Goal: Information Seeking & Learning: Learn about a topic

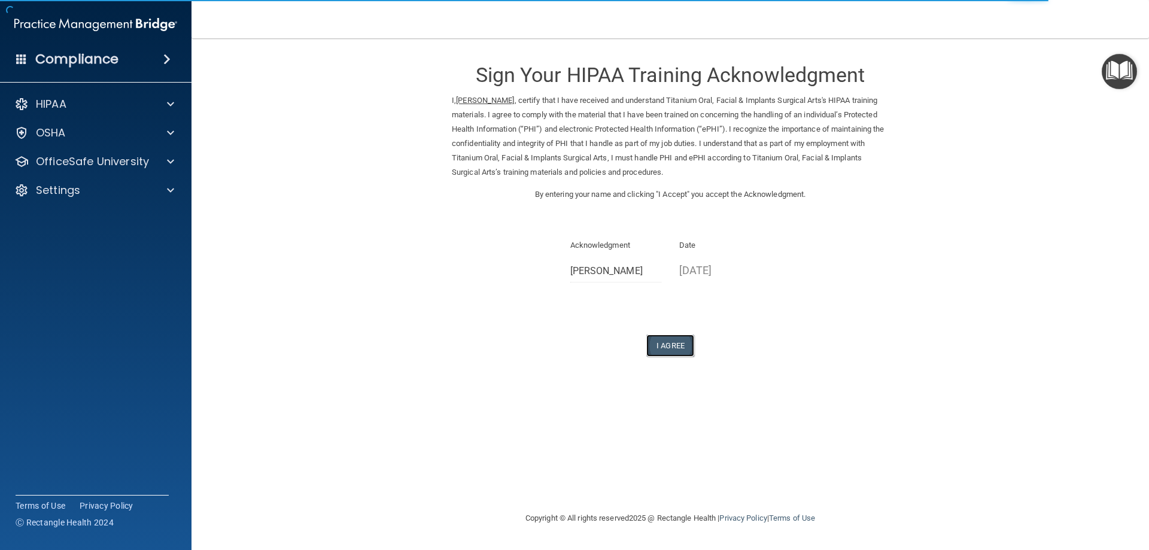
click at [667, 345] on button "I Agree" at bounding box center [670, 346] width 48 height 22
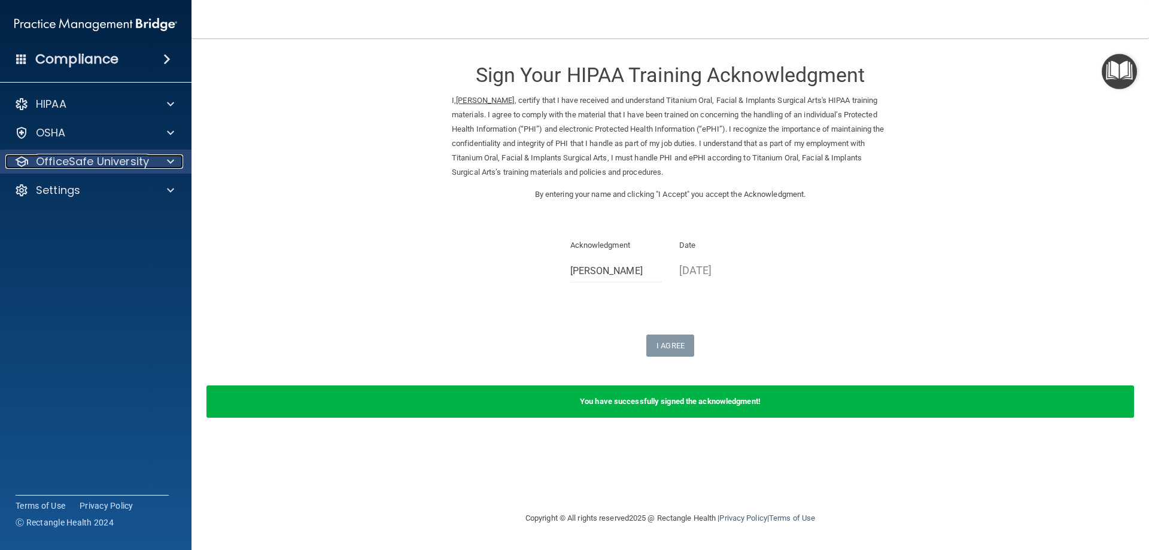
click at [54, 162] on p "OfficeSafe University" at bounding box center [92, 161] width 113 height 14
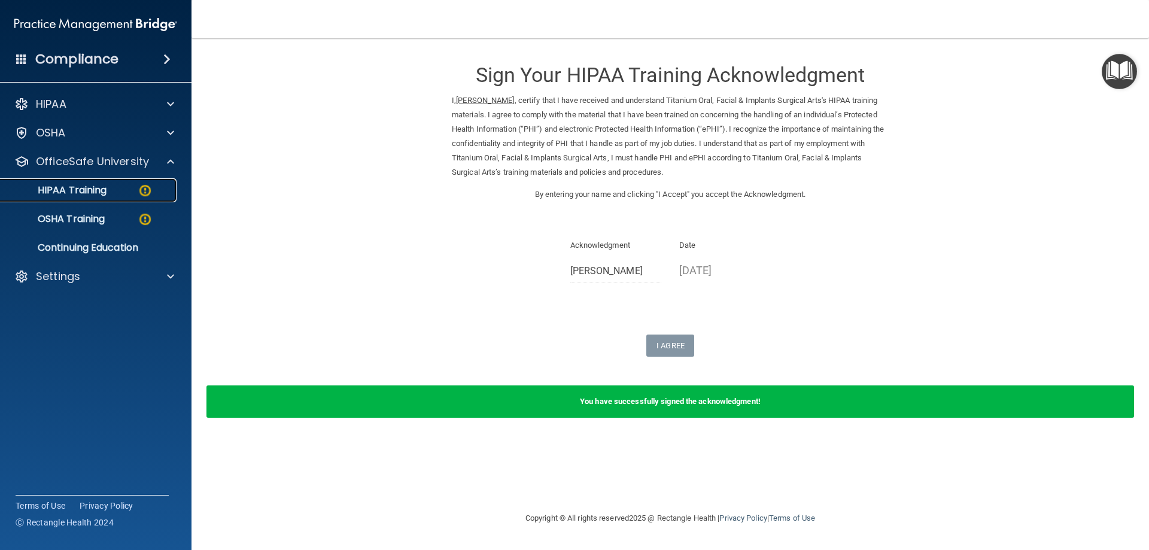
click at [58, 192] on p "HIPAA Training" at bounding box center [57, 190] width 99 height 12
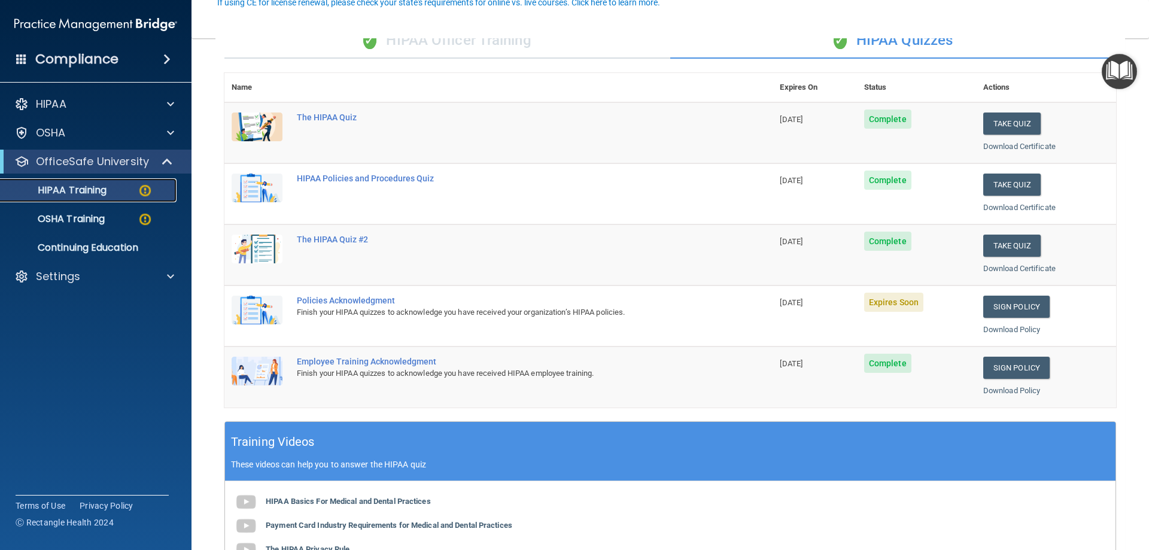
scroll to position [120, 0]
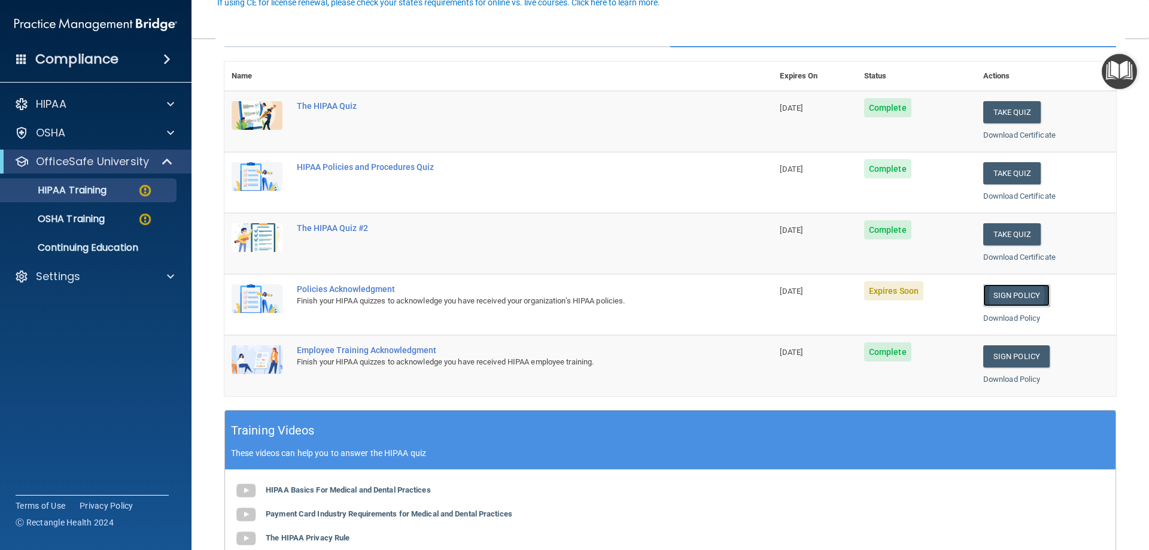
click at [1004, 299] on link "Sign Policy" at bounding box center [1017, 295] width 66 height 22
click at [1015, 295] on link "Sign Policy" at bounding box center [1017, 295] width 66 height 22
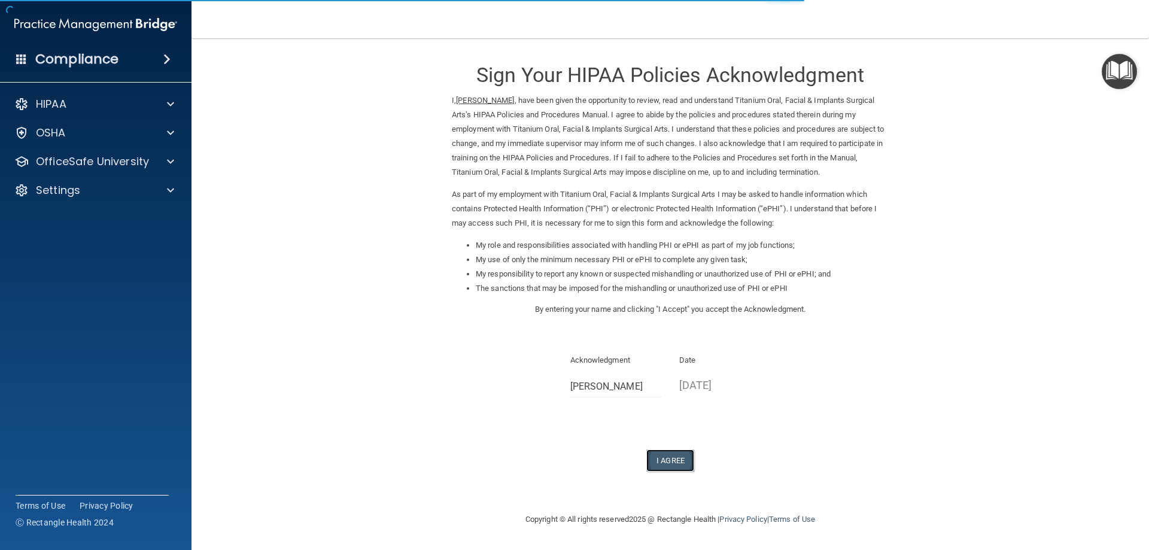
click at [675, 464] on button "I Agree" at bounding box center [670, 461] width 48 height 22
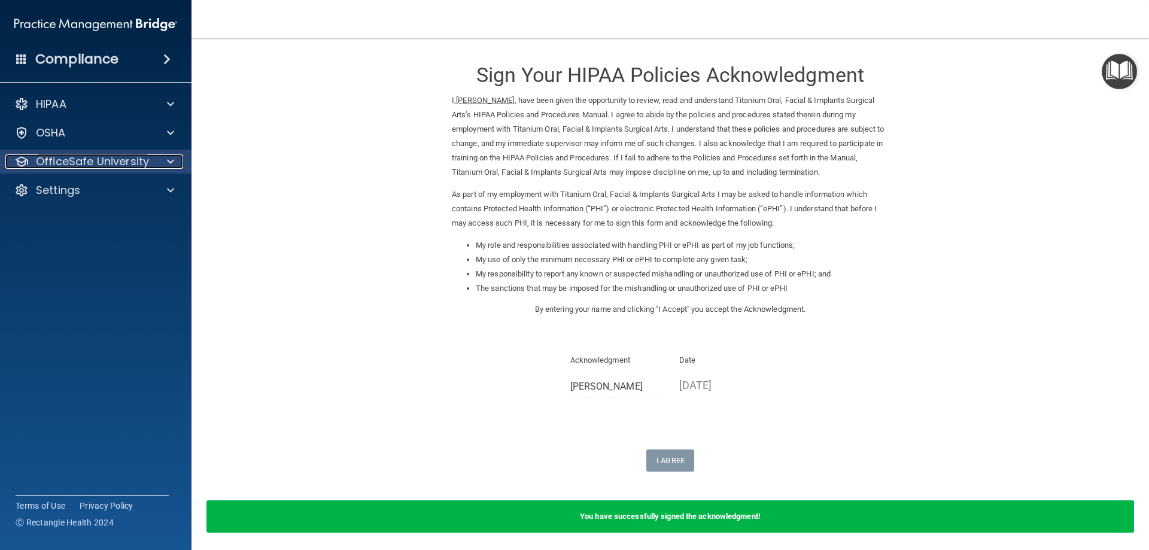
click at [52, 156] on p "OfficeSafe University" at bounding box center [92, 161] width 113 height 14
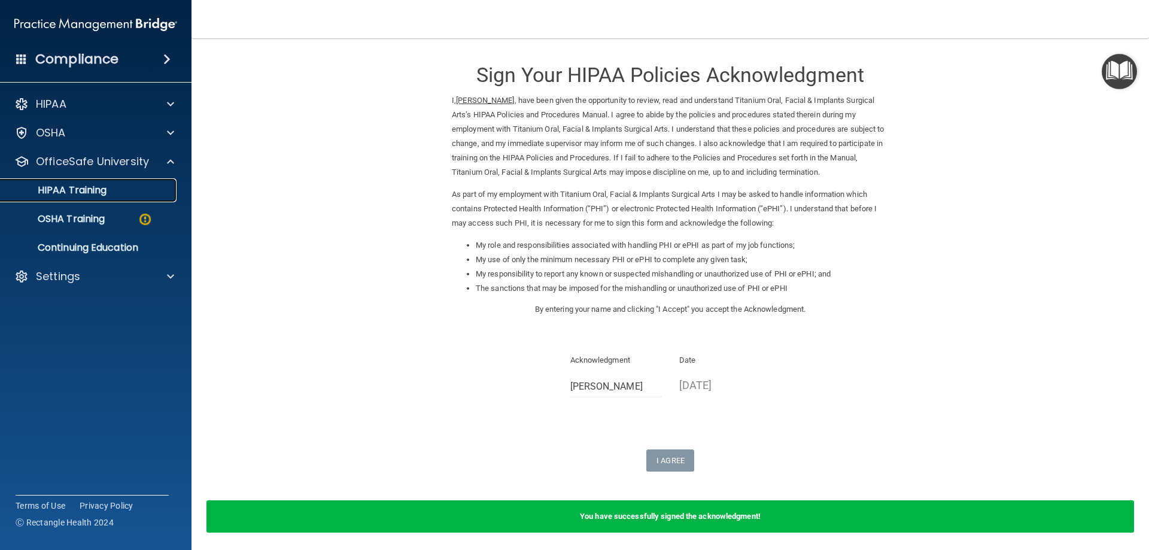
click at [69, 193] on p "HIPAA Training" at bounding box center [57, 190] width 99 height 12
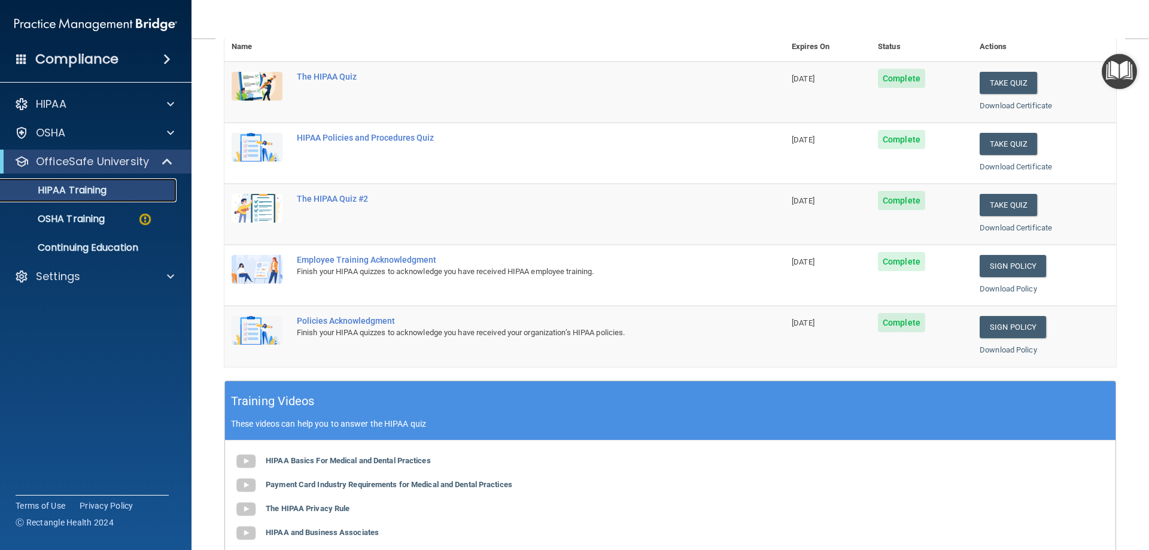
scroll to position [120, 0]
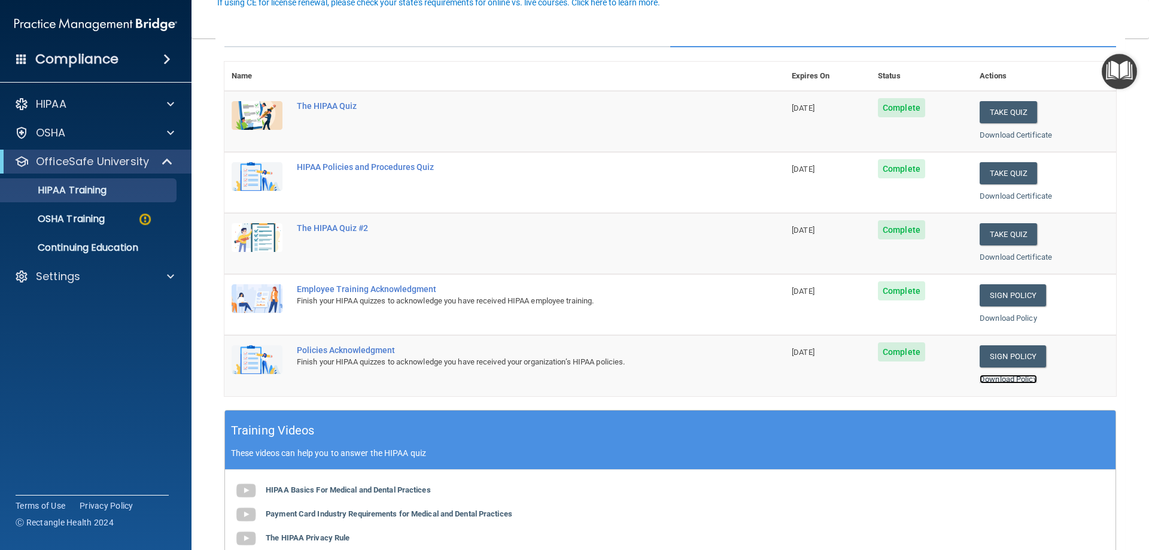
click at [1006, 381] on link "Download Policy" at bounding box center [1008, 379] width 57 height 9
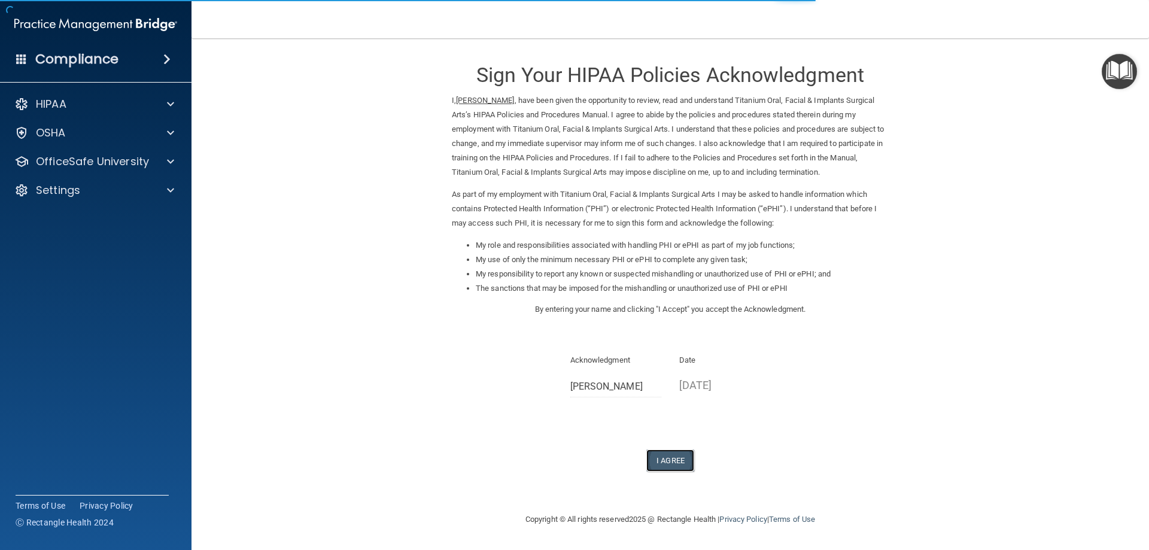
click at [666, 462] on button "I Agree" at bounding box center [670, 461] width 48 height 22
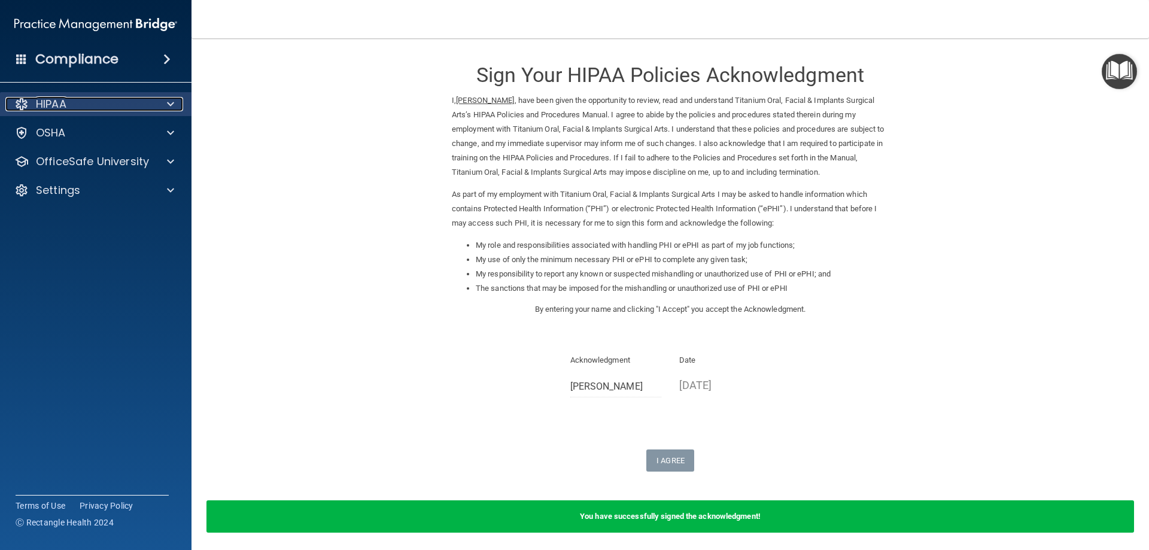
click at [38, 106] on p "HIPAA" at bounding box center [51, 104] width 31 height 14
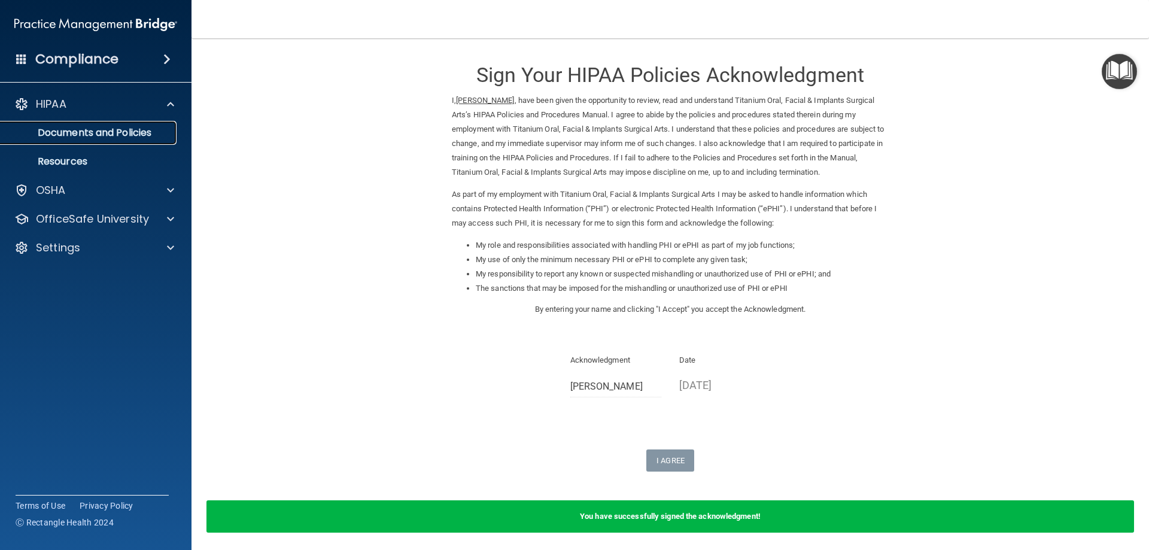
click at [87, 130] on p "Documents and Policies" at bounding box center [89, 133] width 163 height 12
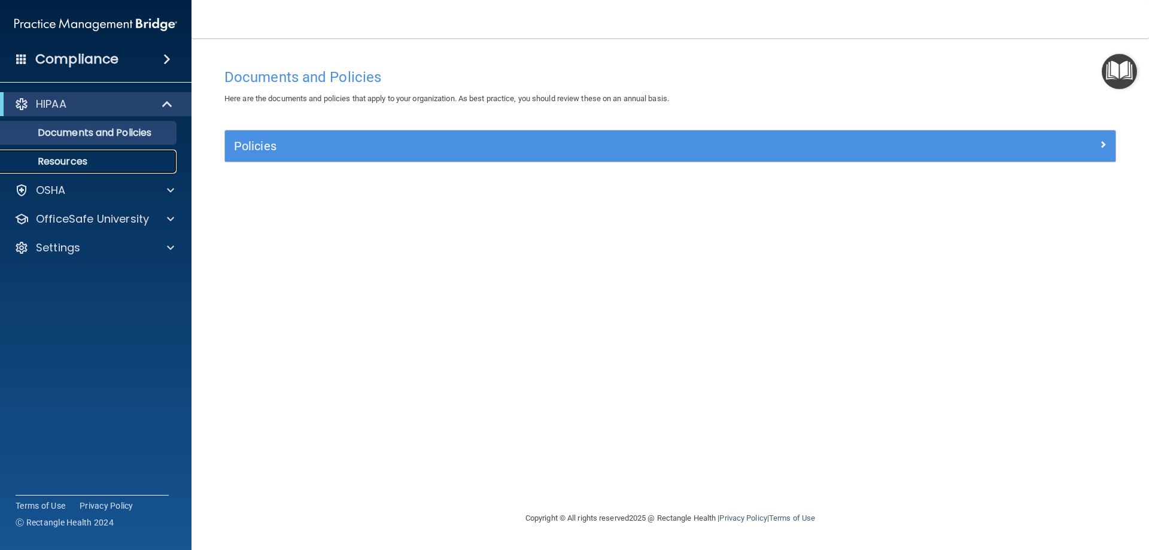
click at [63, 160] on p "Resources" at bounding box center [89, 162] width 163 height 12
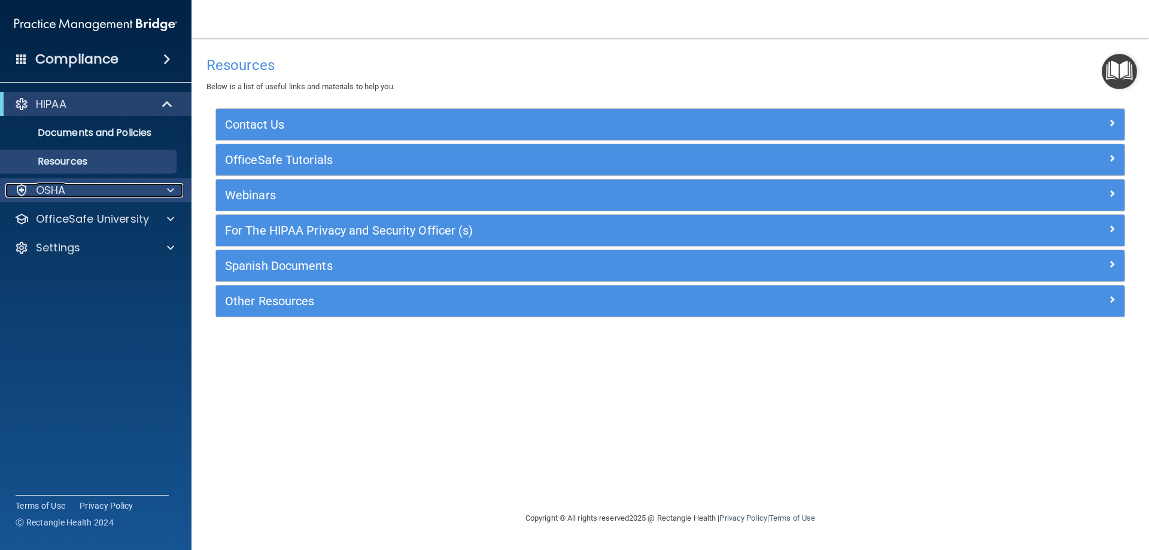
click at [88, 193] on div "OSHA" at bounding box center [79, 190] width 148 height 14
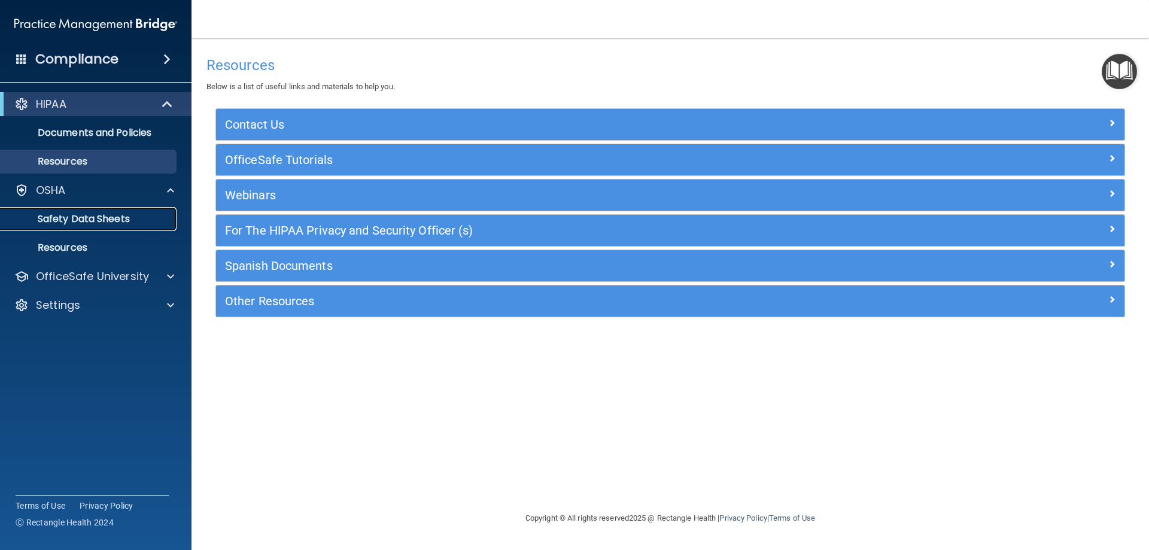
click at [96, 220] on p "Safety Data Sheets" at bounding box center [89, 219] width 163 height 12
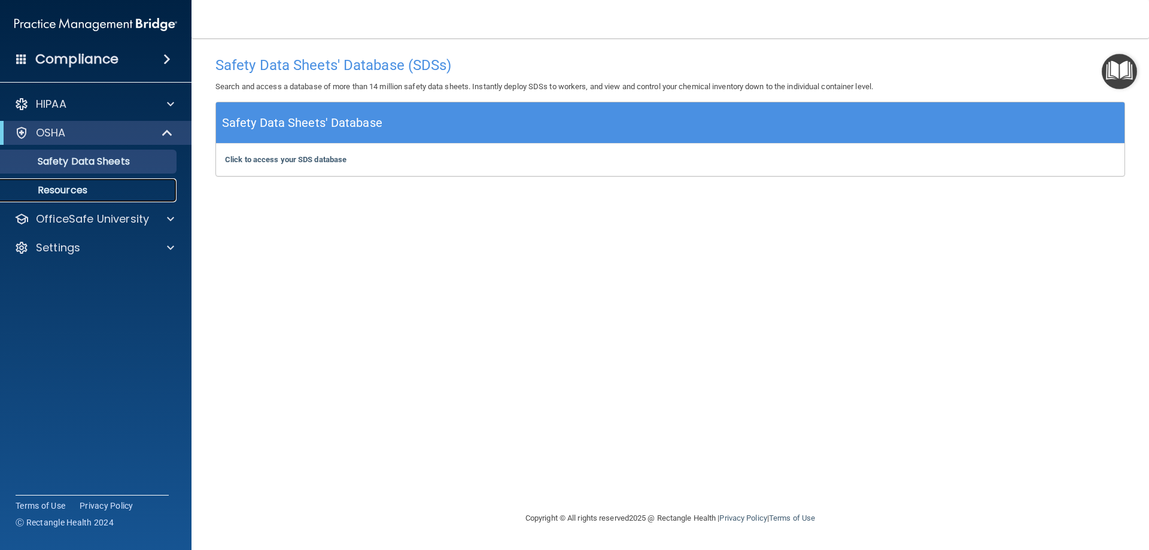
click at [84, 187] on p "Resources" at bounding box center [89, 190] width 163 height 12
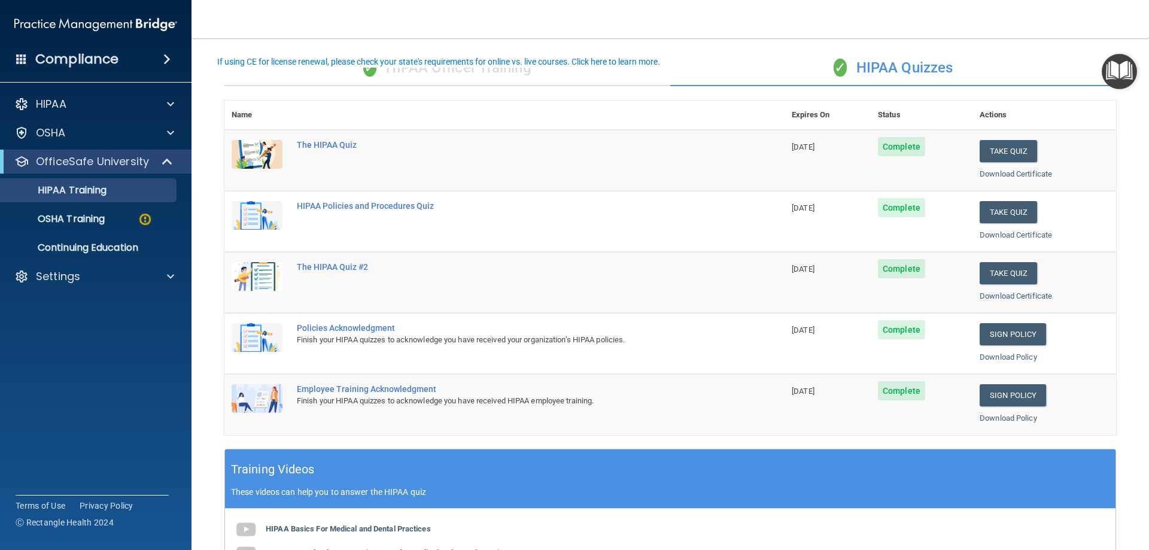
scroll to position [60, 0]
